Goal: Information Seeking & Learning: Learn about a topic

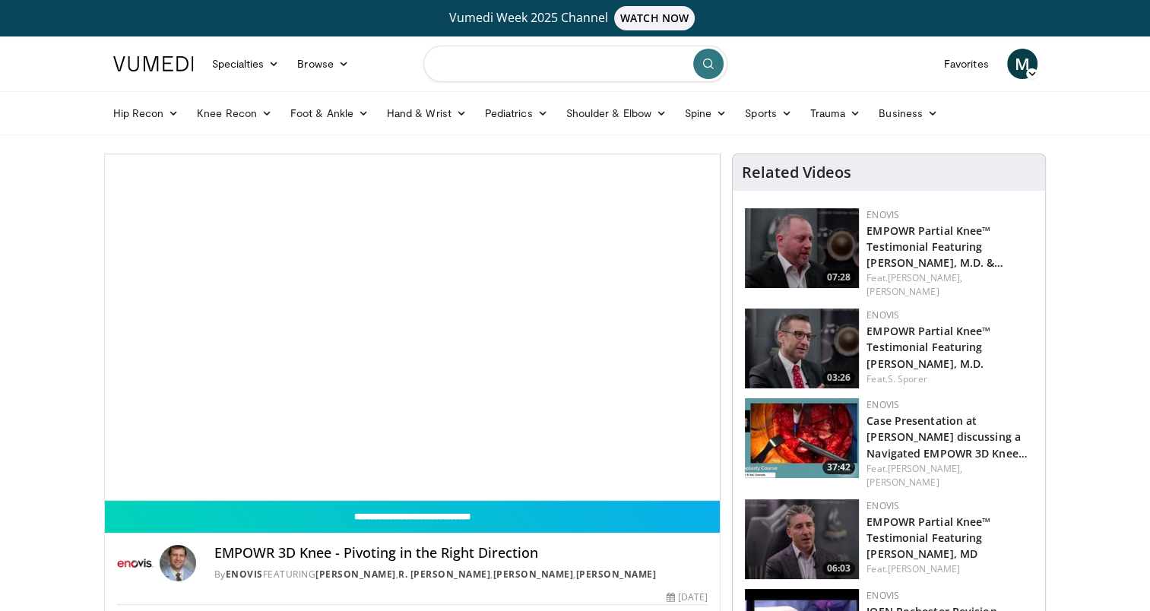
click at [545, 70] on input "Search topics, interventions" at bounding box center [575, 64] width 304 height 36
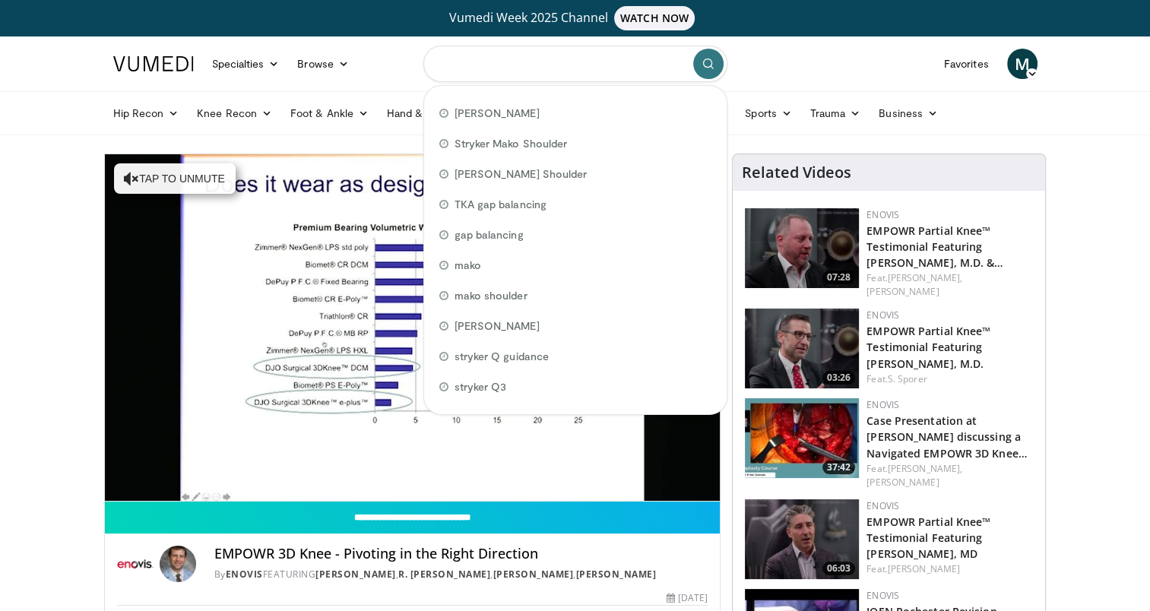
click at [494, 61] on input "Search topics, interventions" at bounding box center [575, 64] width 304 height 36
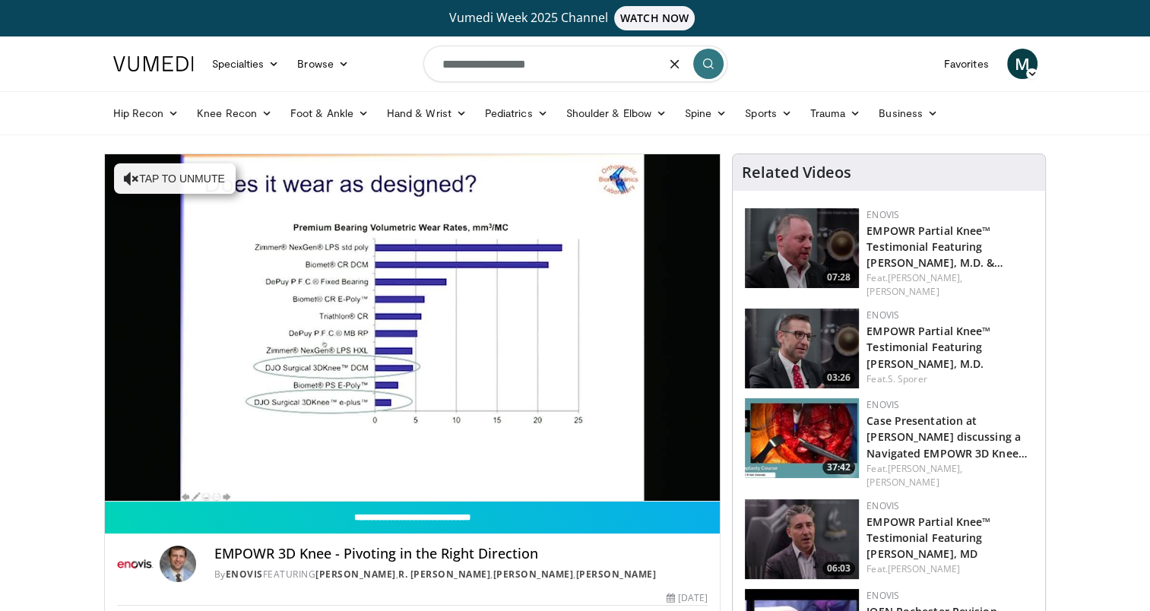
type input "**********"
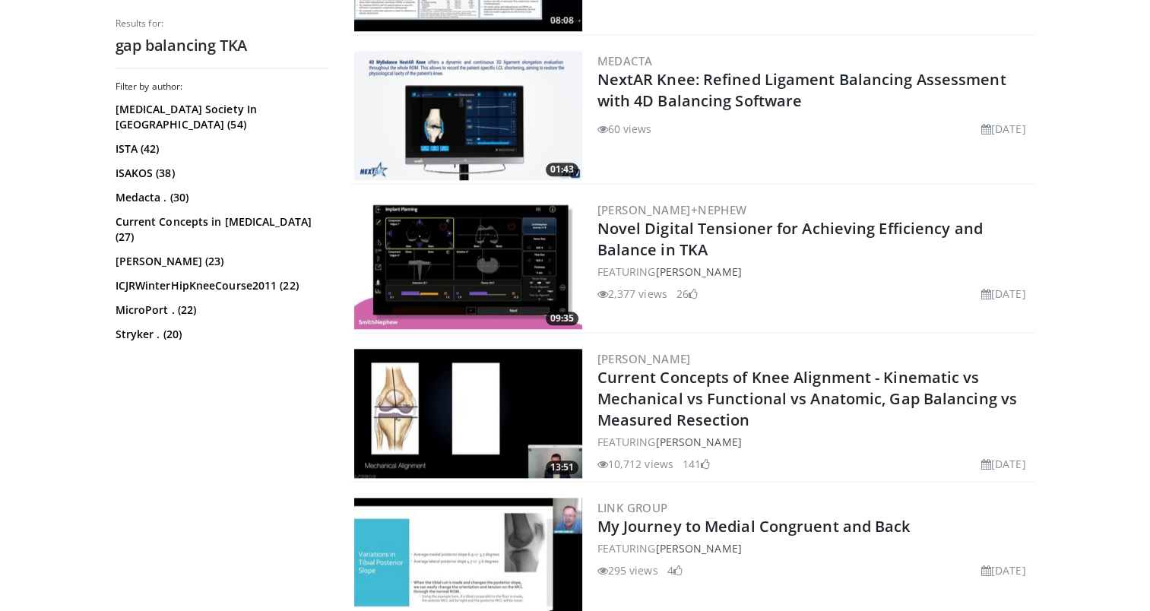
scroll to position [1699, 0]
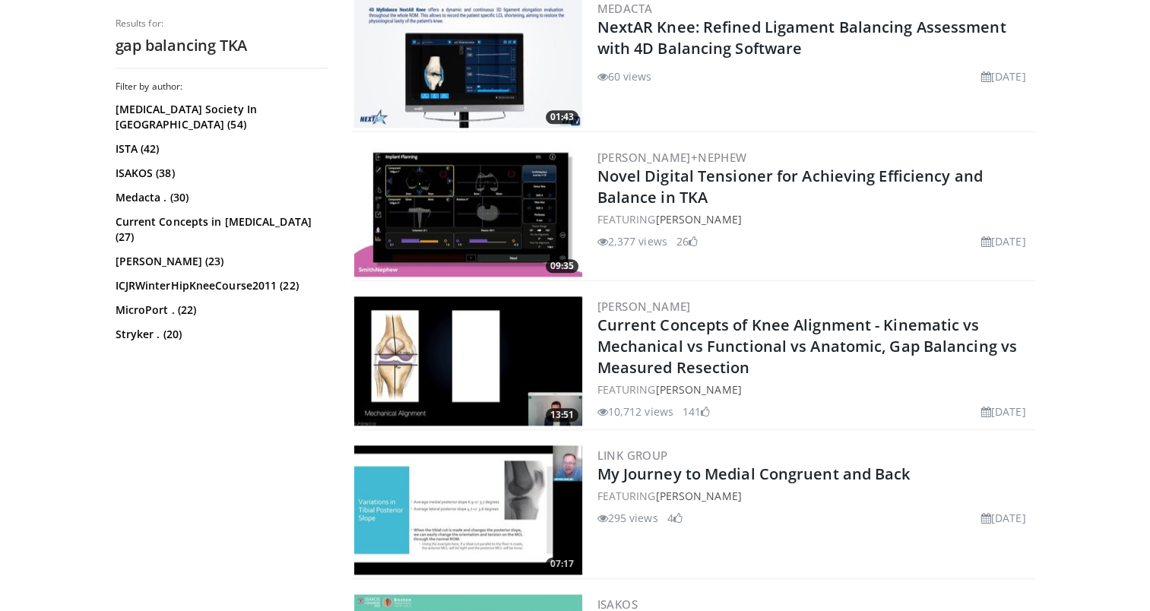
click at [478, 362] on img at bounding box center [468, 360] width 228 height 129
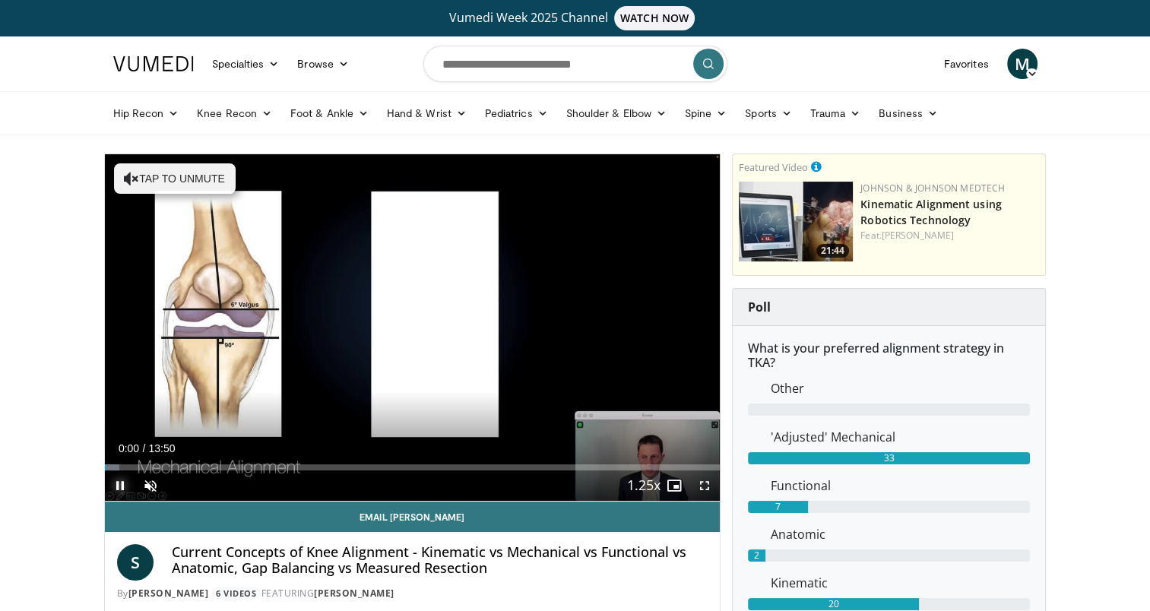
click at [122, 483] on span "Video Player" at bounding box center [120, 485] width 30 height 30
